Goal: Task Accomplishment & Management: Manage account settings

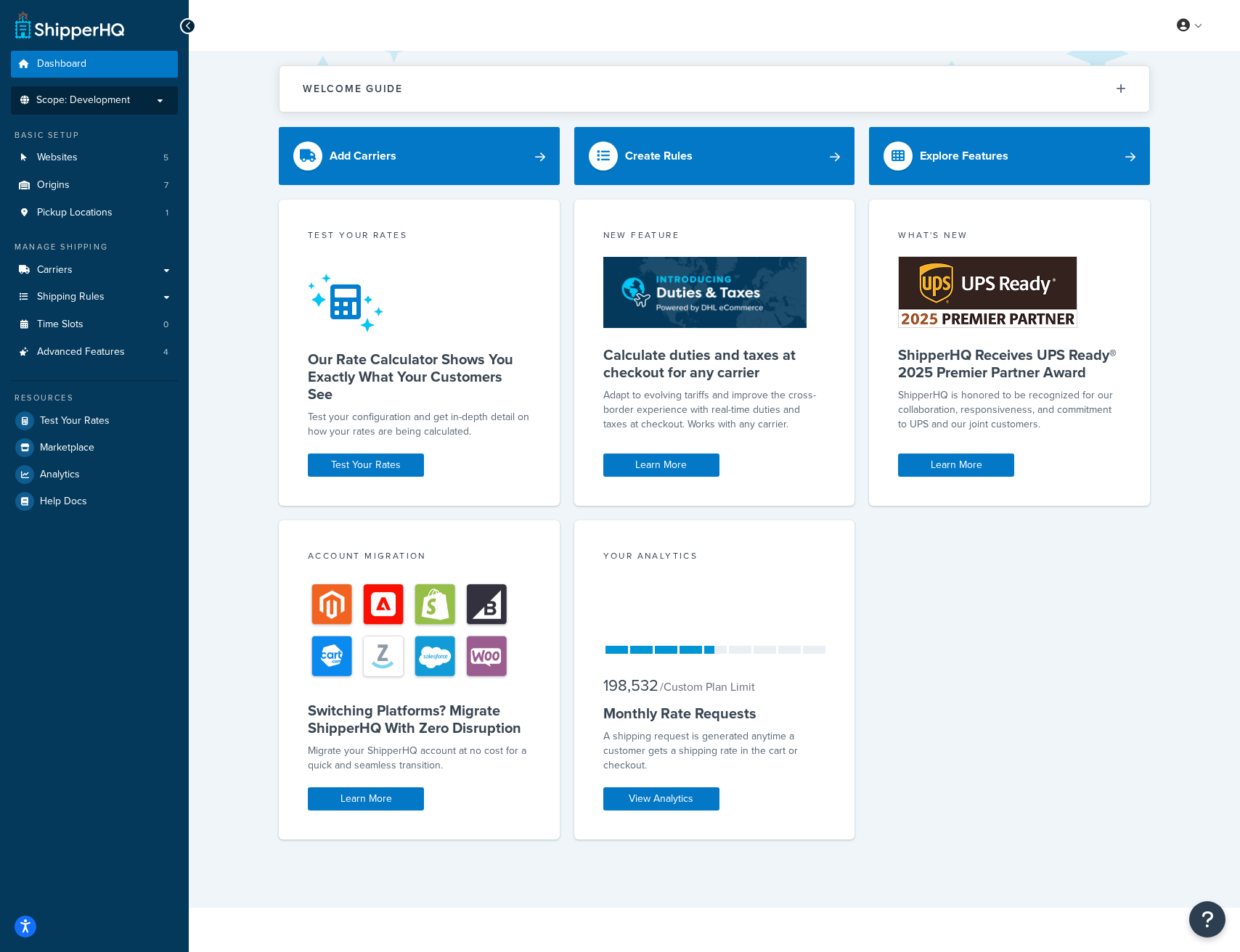
click at [140, 95] on p "Scope: Development" at bounding box center [94, 100] width 154 height 12
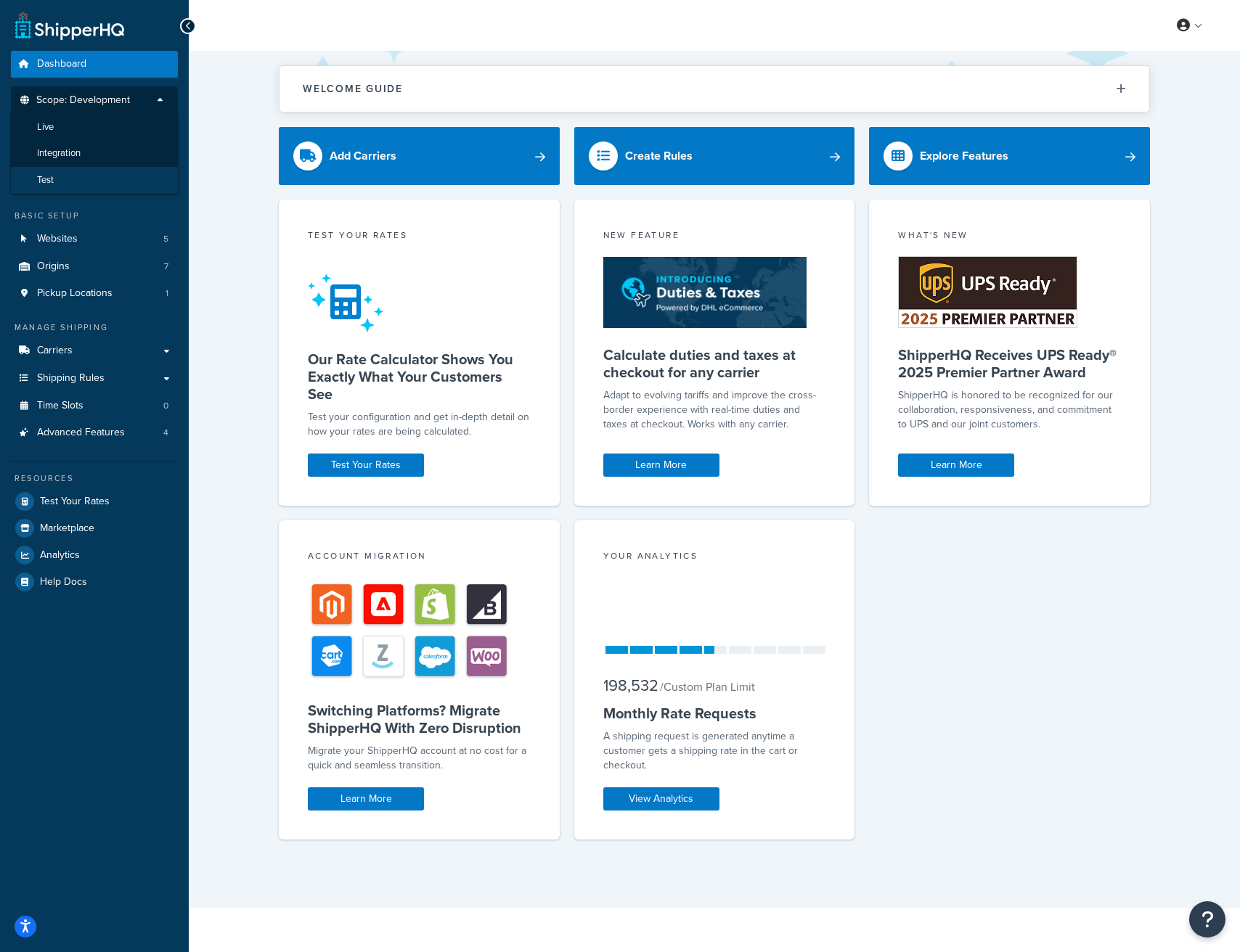
click at [104, 183] on li "Test" at bounding box center [94, 180] width 169 height 27
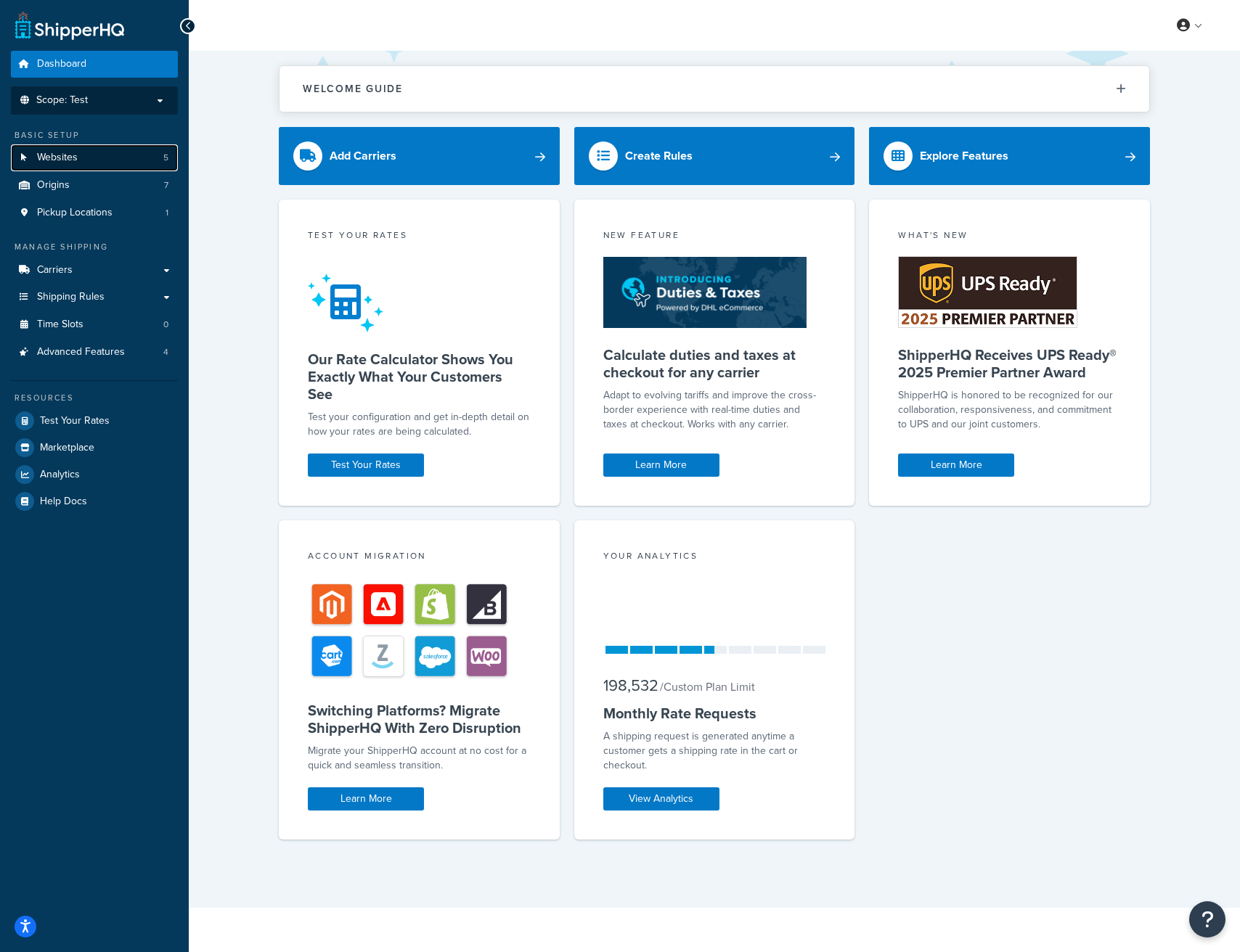
click at [69, 152] on span "Websites" at bounding box center [57, 157] width 41 height 12
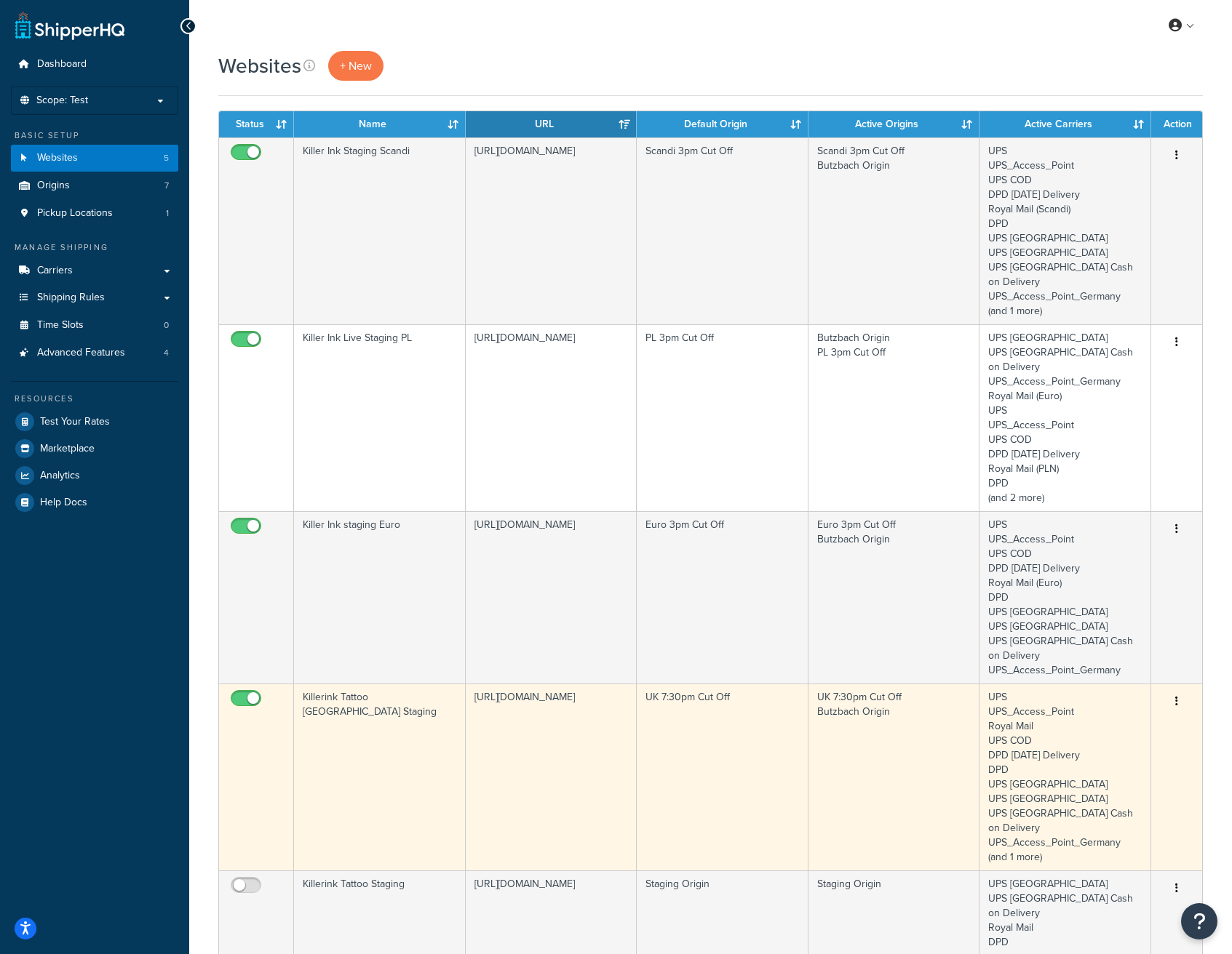
click at [1177, 696] on icon "button" at bounding box center [1177, 701] width 3 height 10
click at [1131, 675] on link "Edit" at bounding box center [1118, 687] width 115 height 30
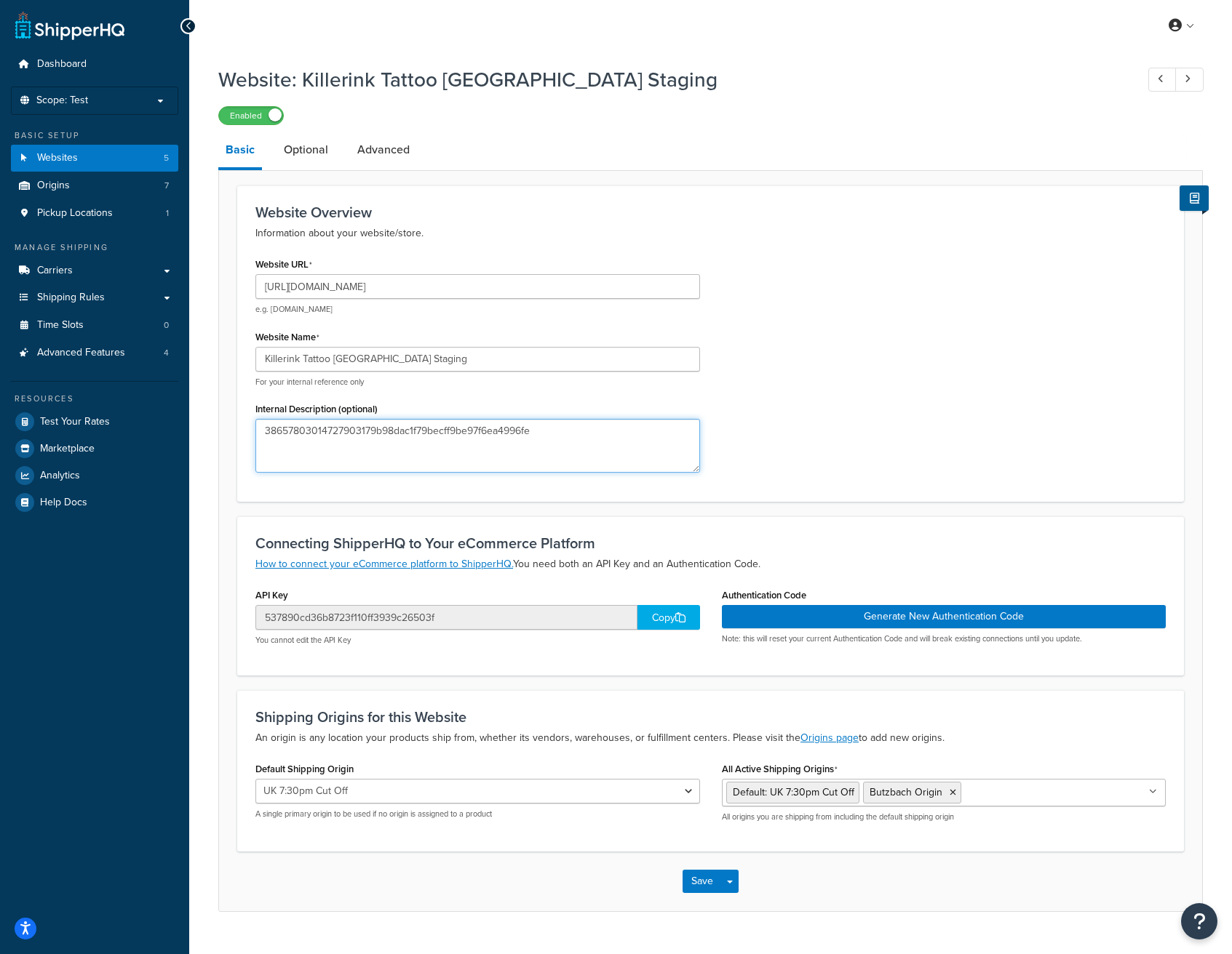
click at [391, 427] on textarea "38657803014727903179b98dac1f79becff9be97f6ea4996fe" at bounding box center [477, 446] width 444 height 54
click at [76, 152] on span "Websites" at bounding box center [57, 158] width 41 height 12
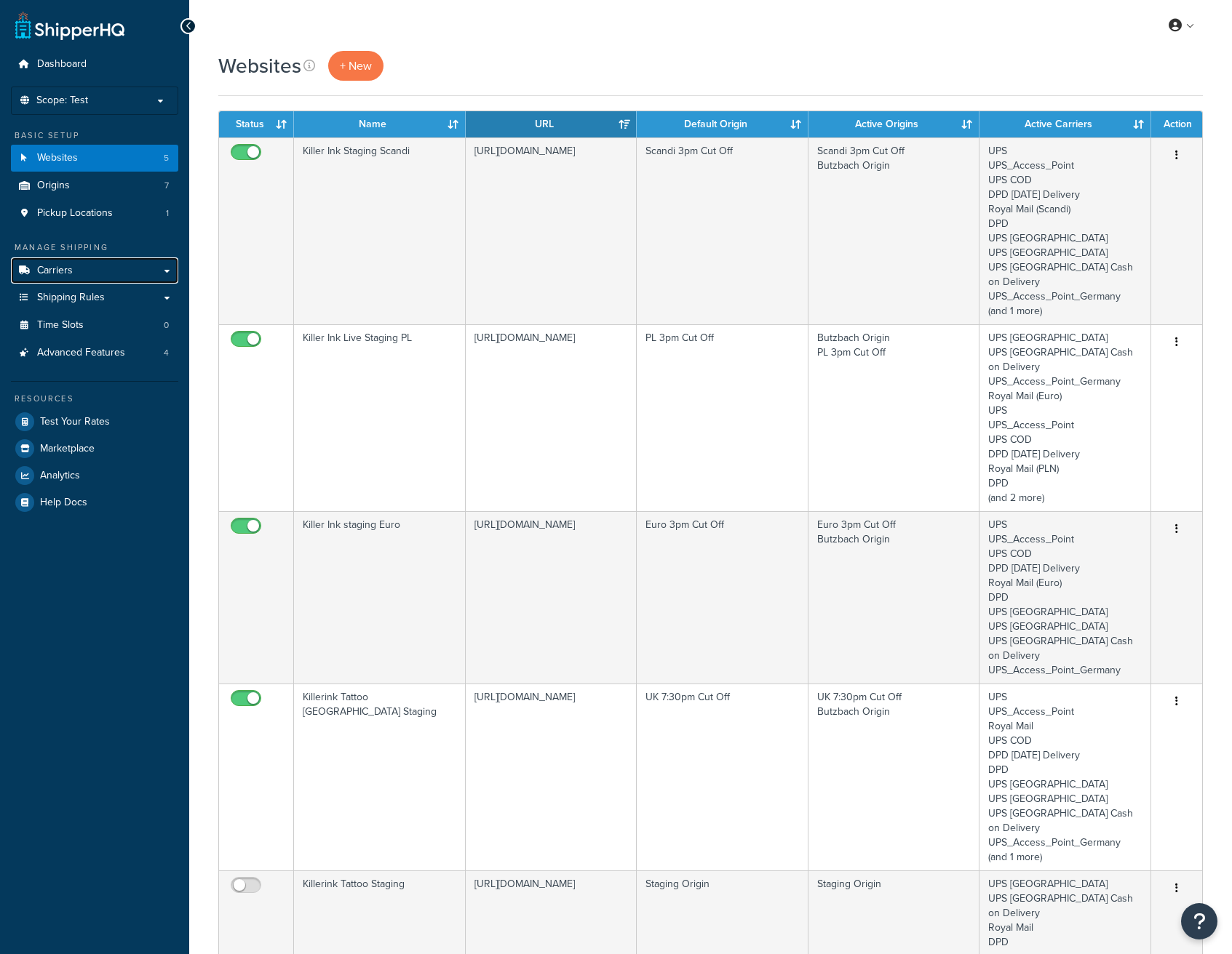
click at [60, 275] on span "Carriers" at bounding box center [54, 271] width 36 height 12
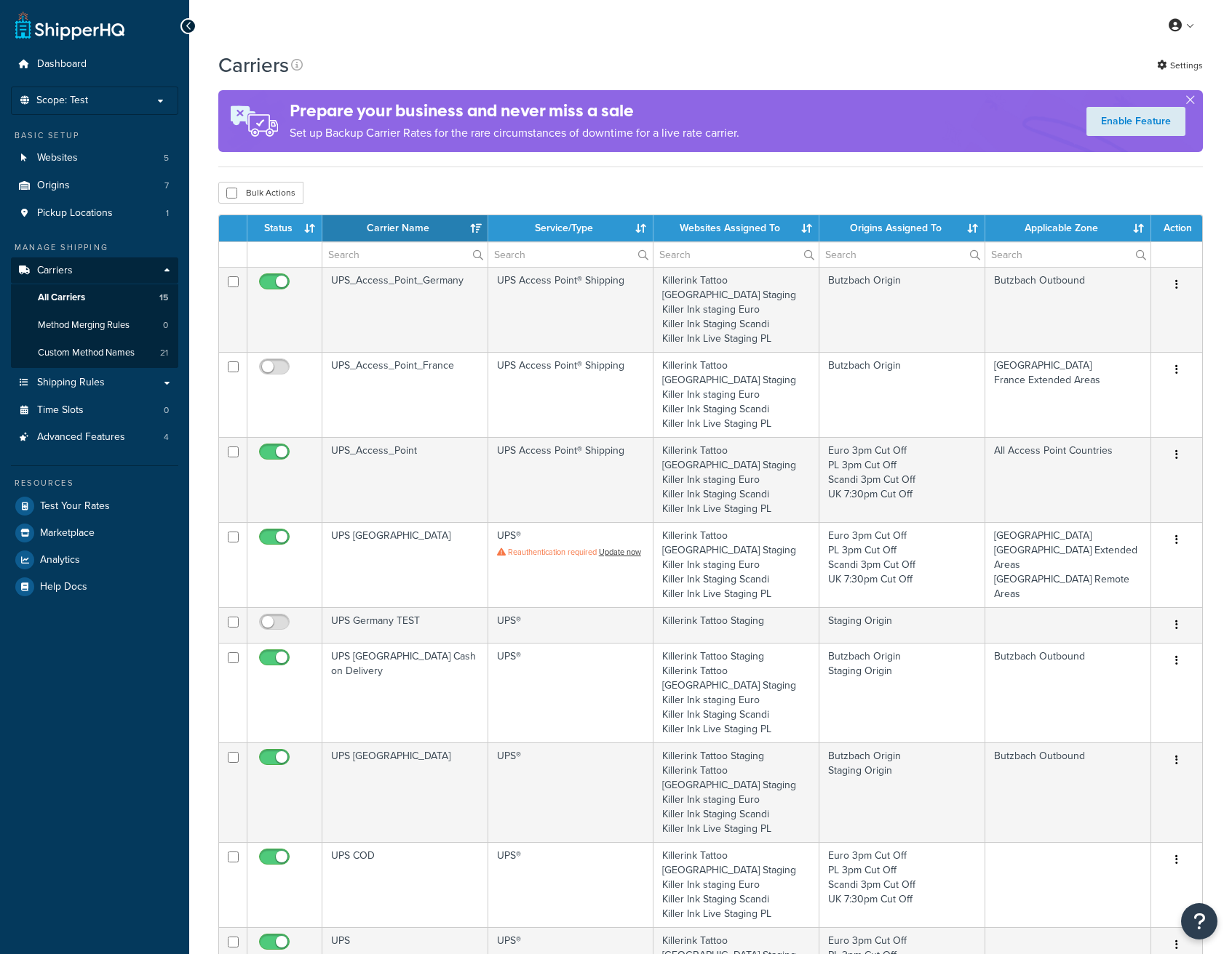
select select "15"
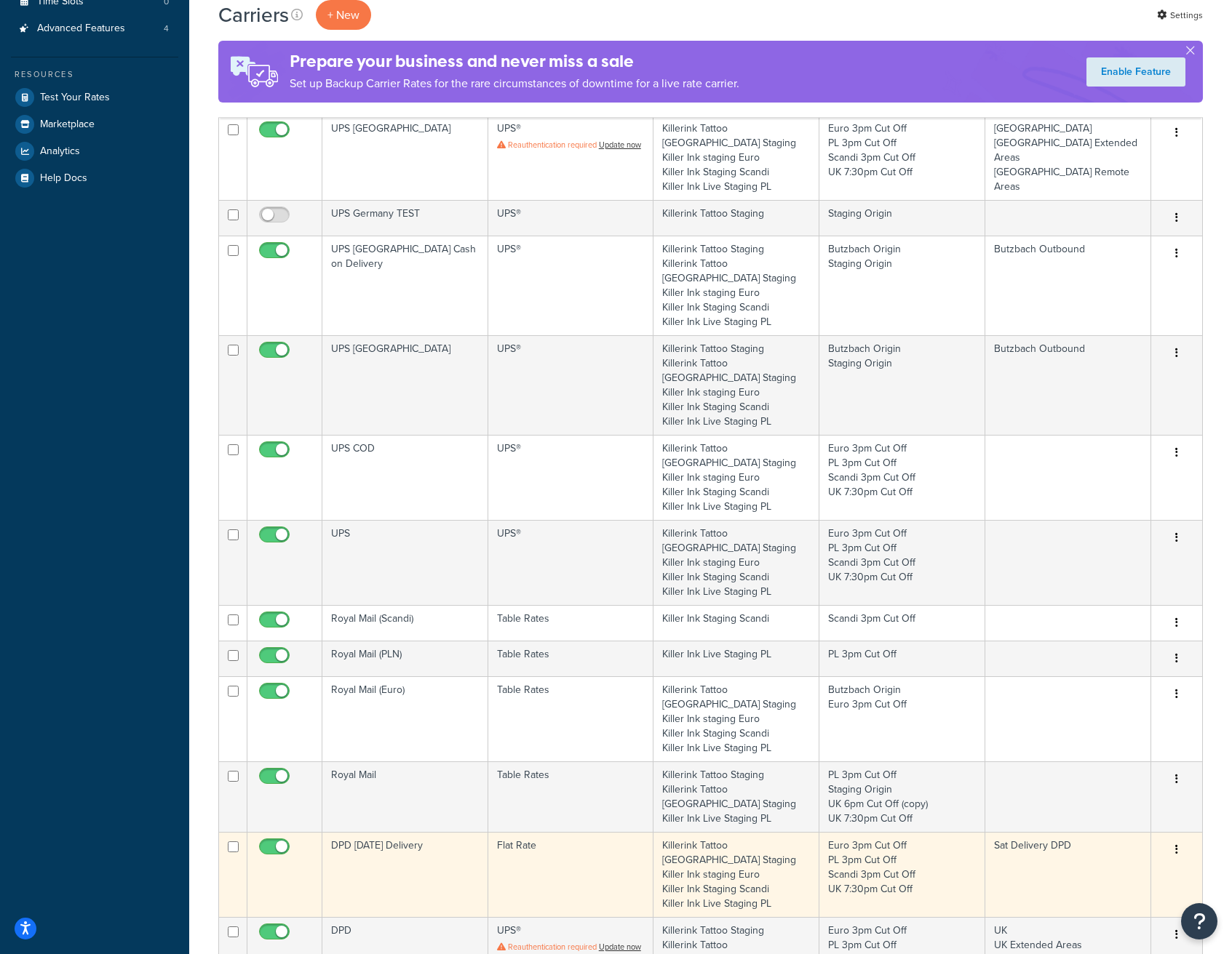
scroll to position [689, 0]
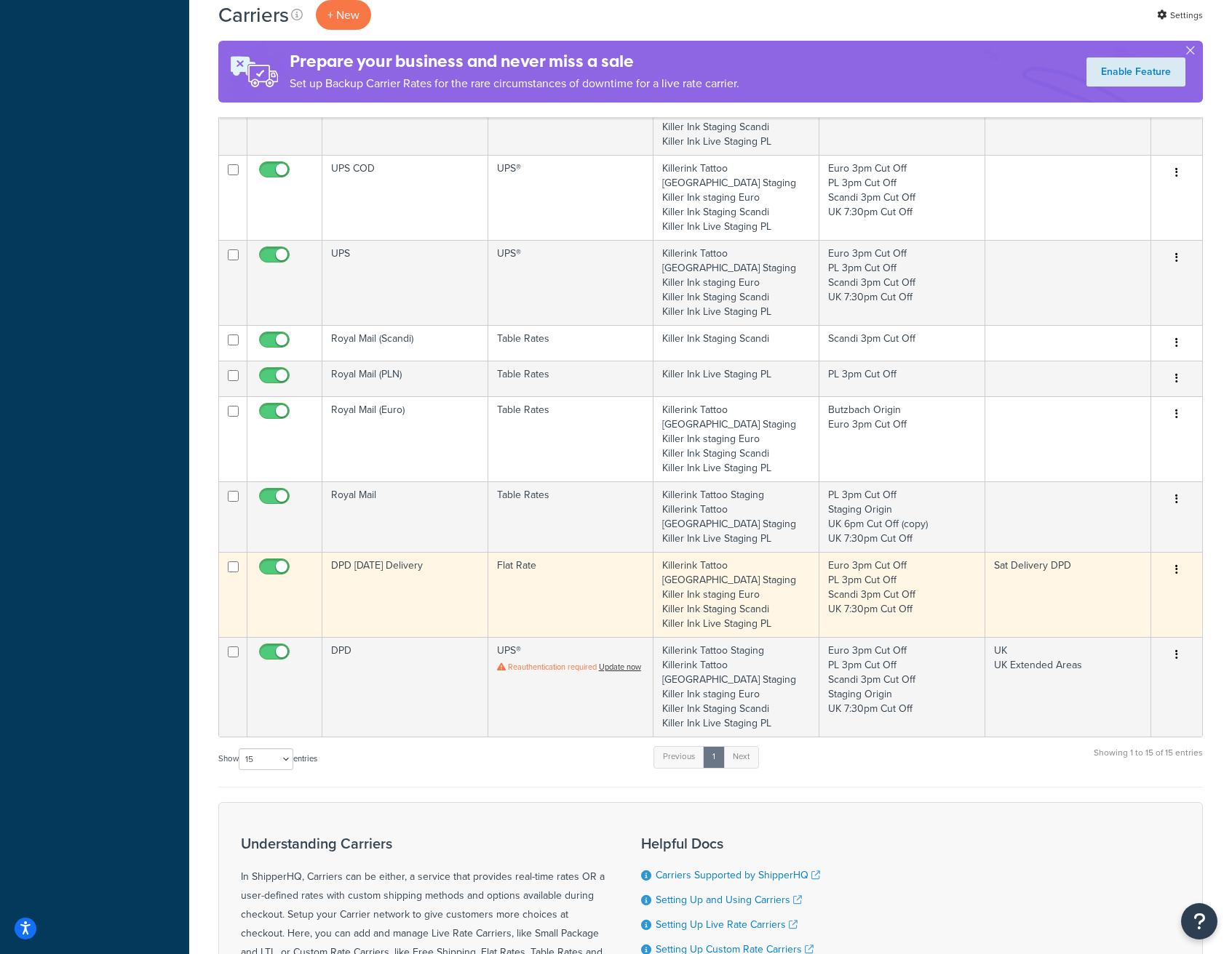
click at [444, 552] on td "DPD [DATE] Delivery" at bounding box center [405, 595] width 166 height 85
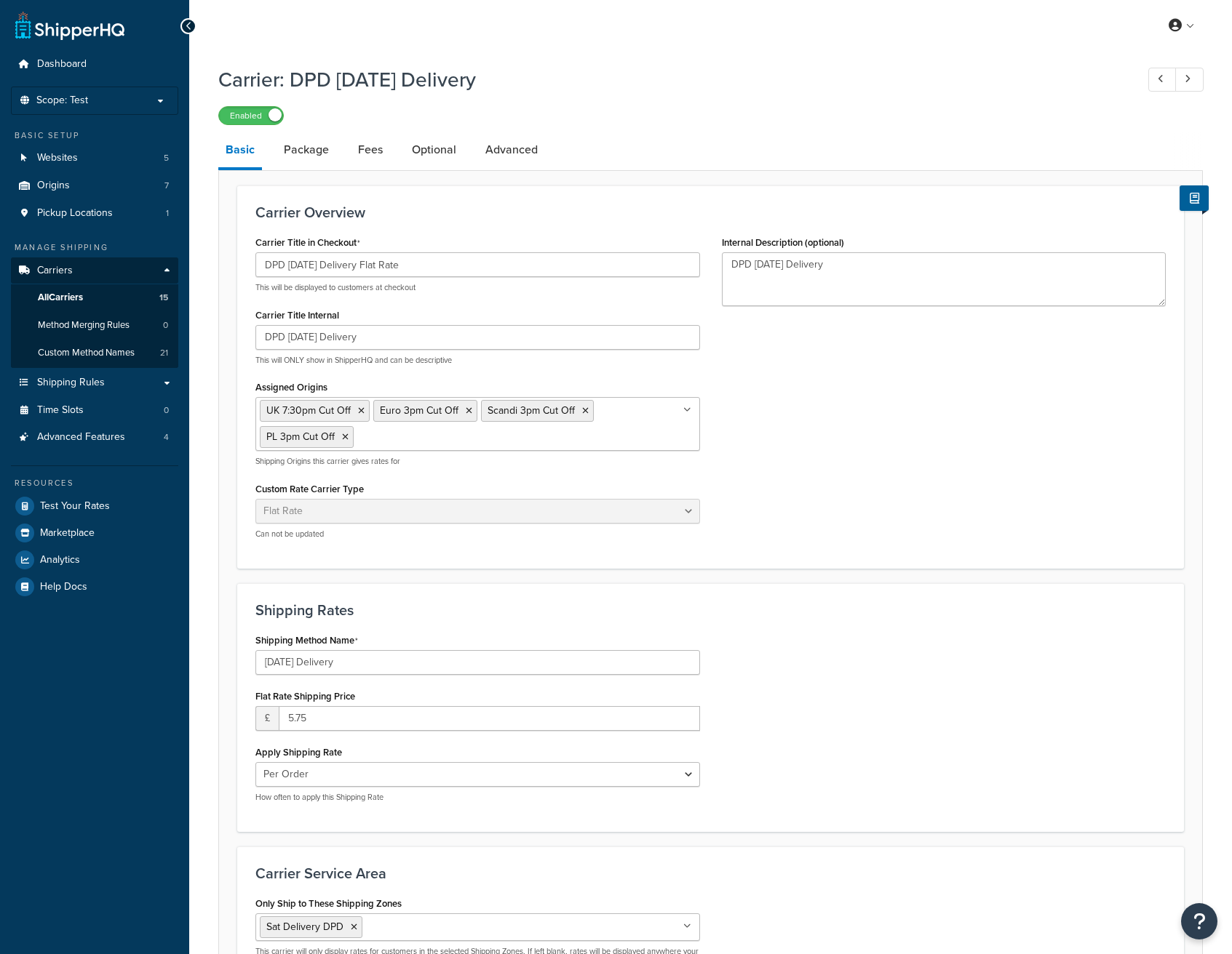
select select "flat"
click at [86, 170] on link "Websites 5" at bounding box center [94, 158] width 167 height 27
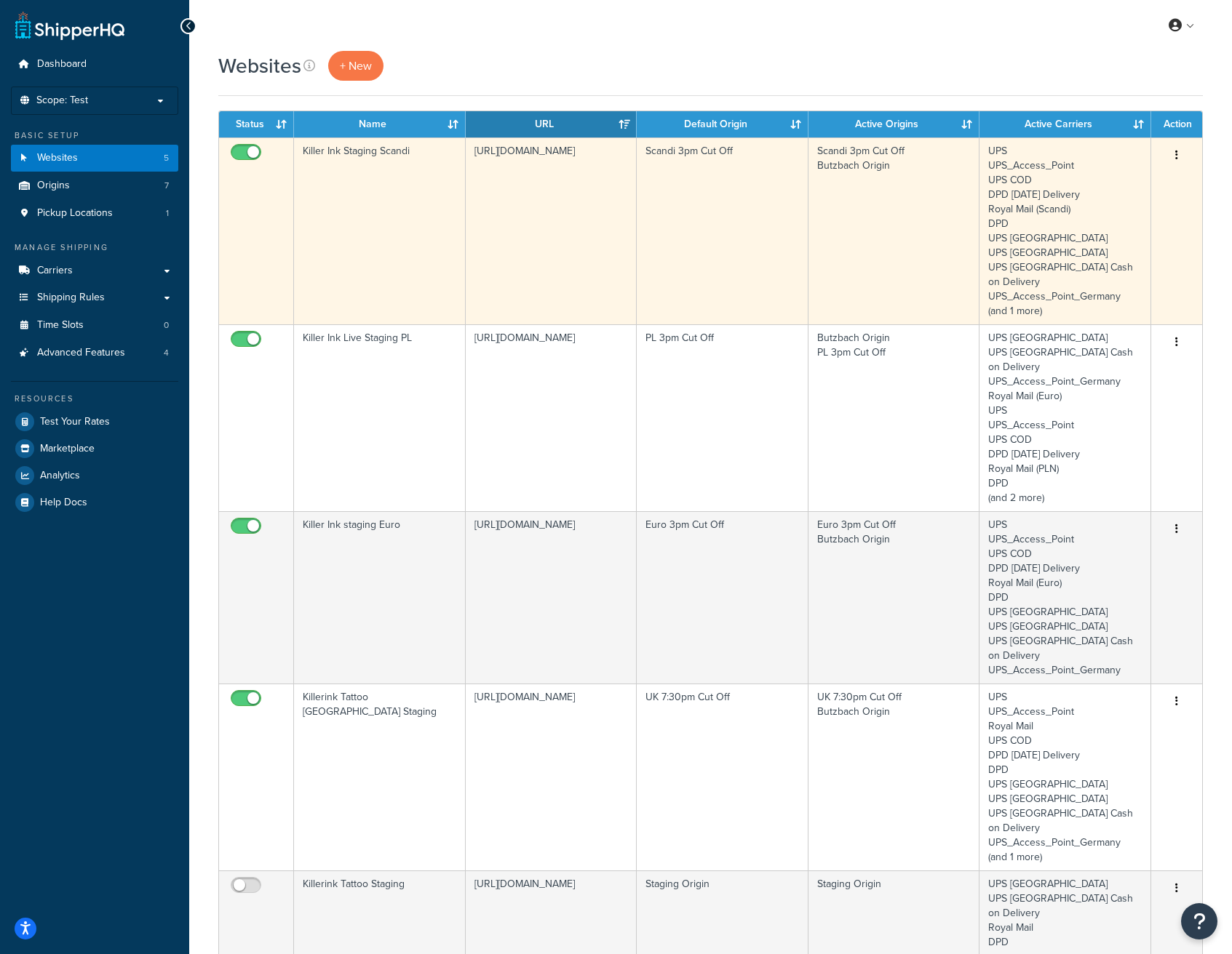
click at [1179, 159] on button "button" at bounding box center [1176, 155] width 20 height 23
click at [1095, 193] on link "Edit" at bounding box center [1118, 184] width 115 height 30
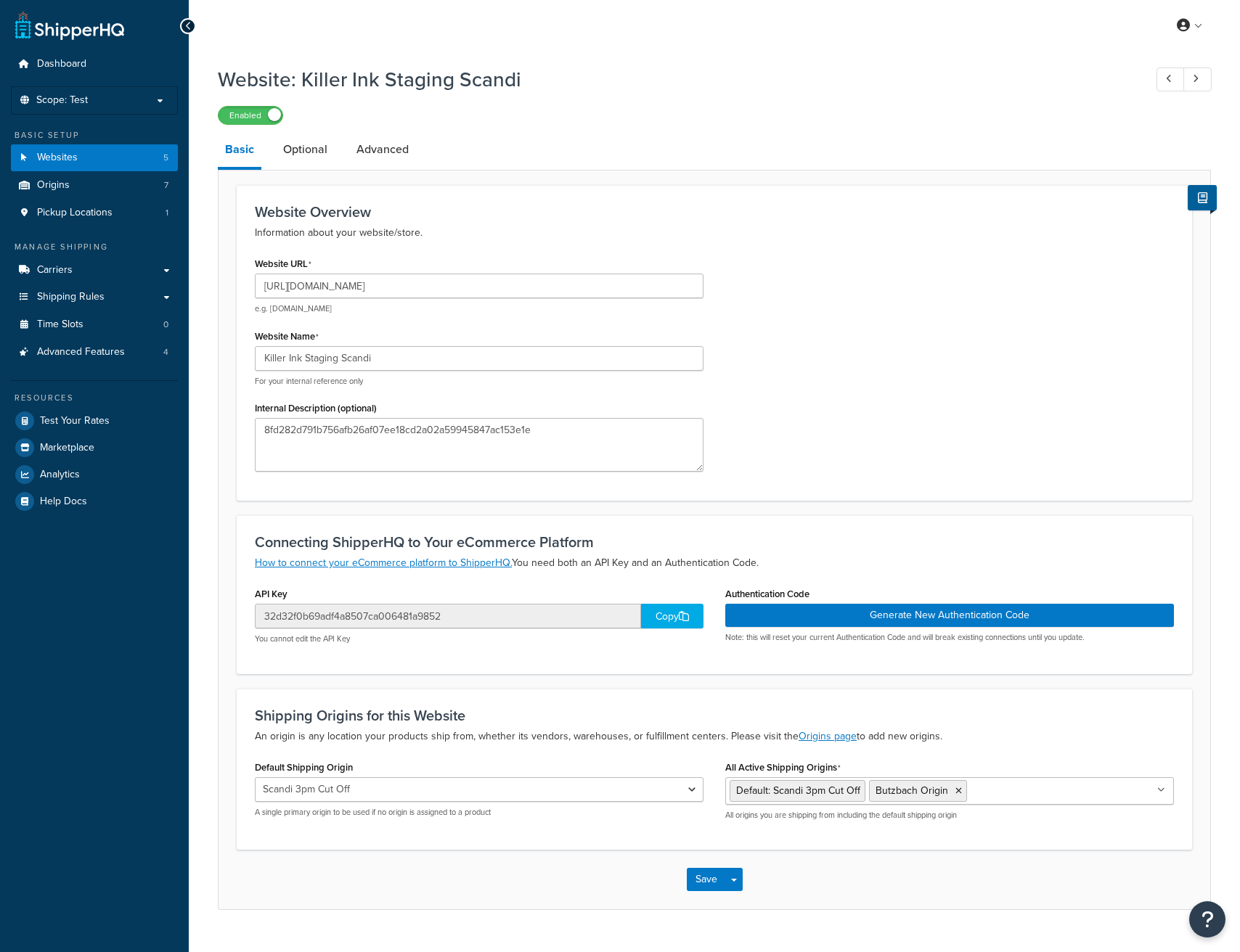
select select "170672"
